Goal: Transaction & Acquisition: Purchase product/service

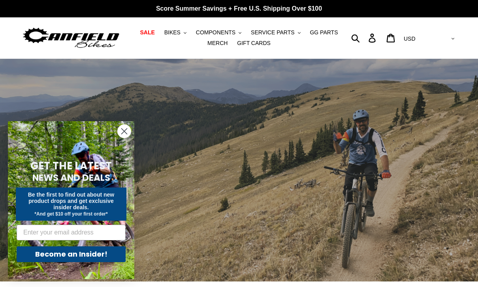
click at [227, 32] on span "COMPONENTS" at bounding box center [216, 32] width 40 height 7
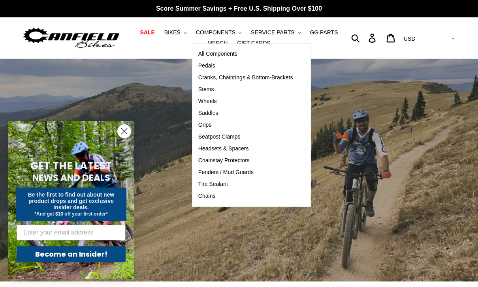
click at [282, 77] on span "Cranks, Chainrings & Bottom-Brackets" at bounding box center [245, 77] width 95 height 7
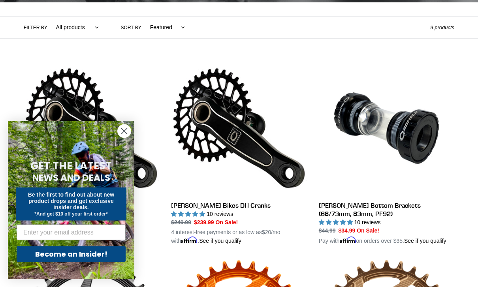
scroll to position [175, 0]
click at [127, 134] on icon "Close dialog" at bounding box center [125, 132] width 6 height 6
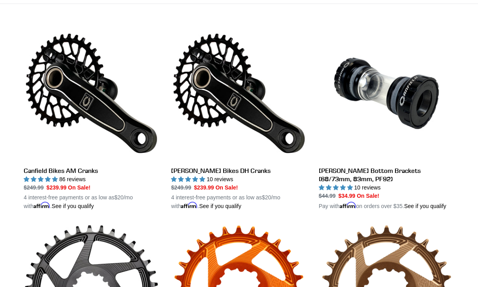
scroll to position [211, 0]
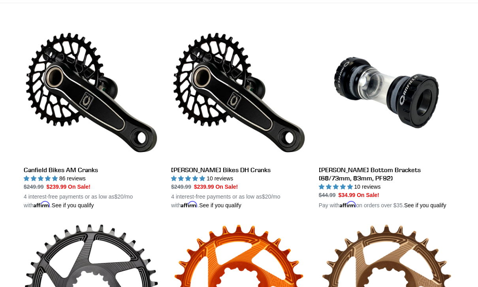
click at [119, 100] on link "Canfield Bikes AM Cranks" at bounding box center [92, 117] width 136 height 185
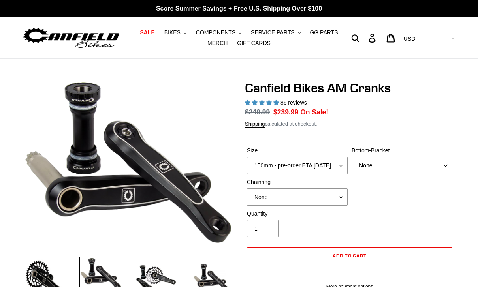
select select "highest-rating"
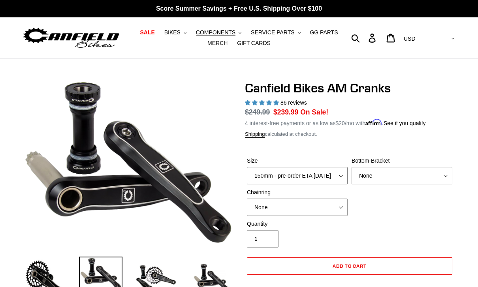
click at [343, 178] on select "150mm - pre-order ETA 9/30/25 155mm - pre-order ETA 9/30/25 160mm - pre-order E…" at bounding box center [297, 175] width 101 height 17
select select "155mm - pre-order ETA 9/30/25"
click at [412, 172] on select "None BSA Threaded 68/73mm Press Fit PF92" at bounding box center [402, 175] width 101 height 17
select select "BSA Threaded 68/73mm"
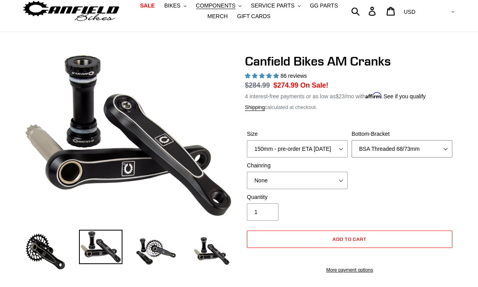
scroll to position [27, 0]
click at [394, 192] on div "Size 150mm - pre-order ETA 9/30/25 155mm - pre-order ETA 9/30/25 160mm - pre-or…" at bounding box center [350, 161] width 210 height 63
click at [151, 5] on span "SALE" at bounding box center [147, 5] width 15 height 7
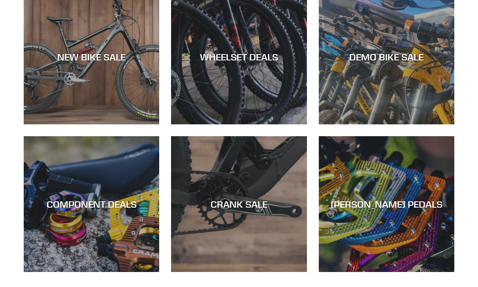
scroll to position [248, 0]
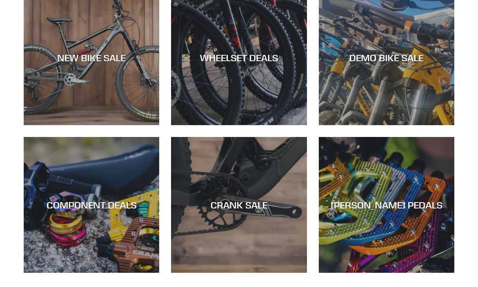
click at [283, 208] on div "CRANK SALE" at bounding box center [239, 205] width 136 height 11
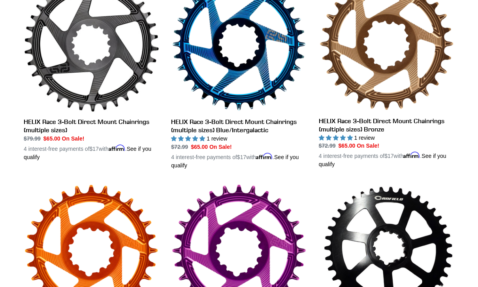
scroll to position [458, 0]
